Goal: Check status

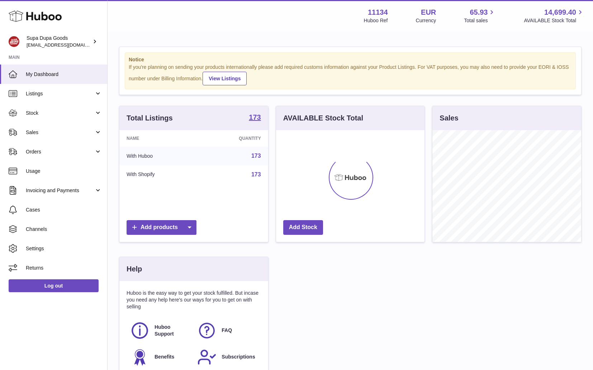
scroll to position [112, 149]
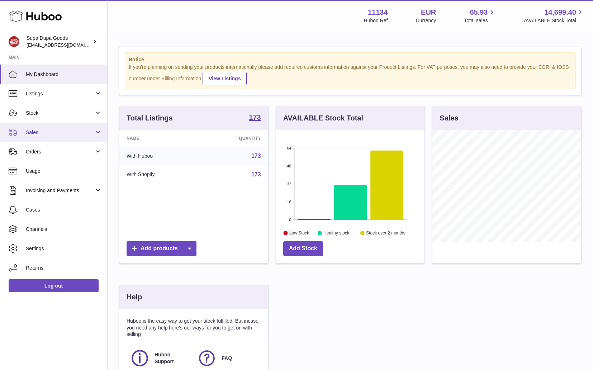
click at [47, 131] on span "Sales" at bounding box center [60, 132] width 69 height 7
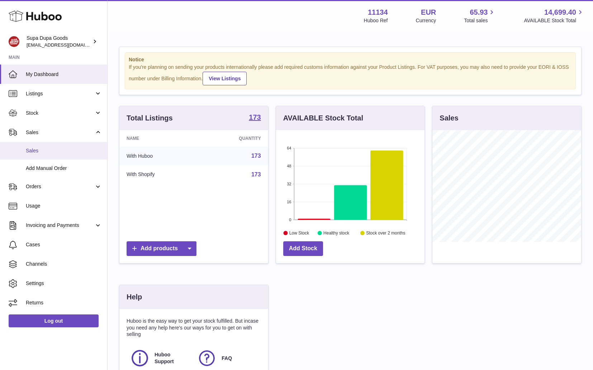
click at [40, 142] on link "Sales" at bounding box center [53, 151] width 107 height 18
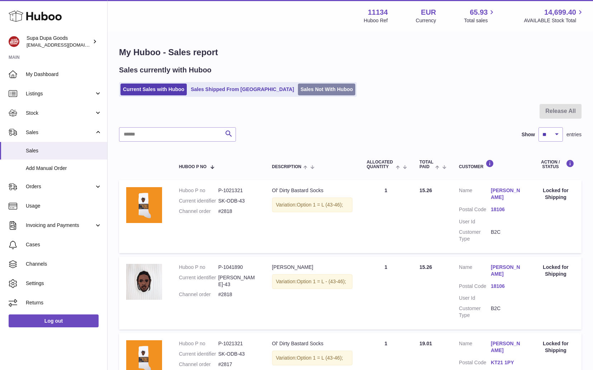
click at [303, 86] on link "Sales Not With Huboo" at bounding box center [326, 90] width 57 height 12
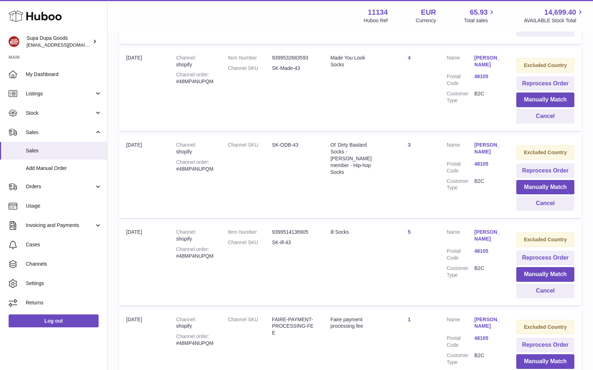
scroll to position [489, 0]
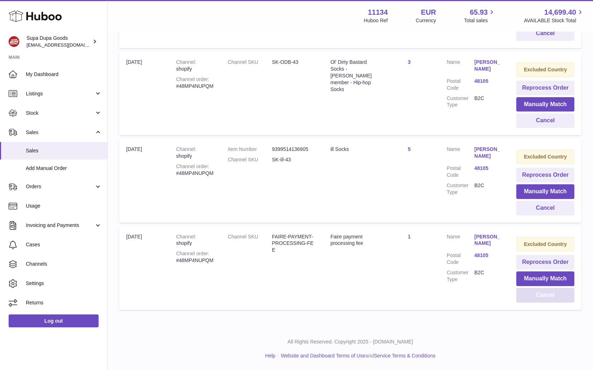
click at [549, 300] on button "Cancel" at bounding box center [546, 295] width 58 height 15
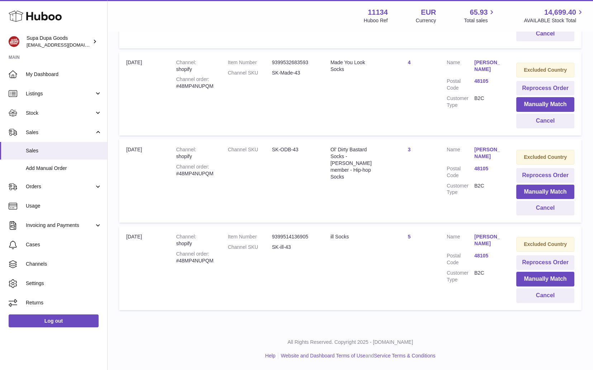
scroll to position [401, 0]
